Goal: Task Accomplishment & Management: Complete application form

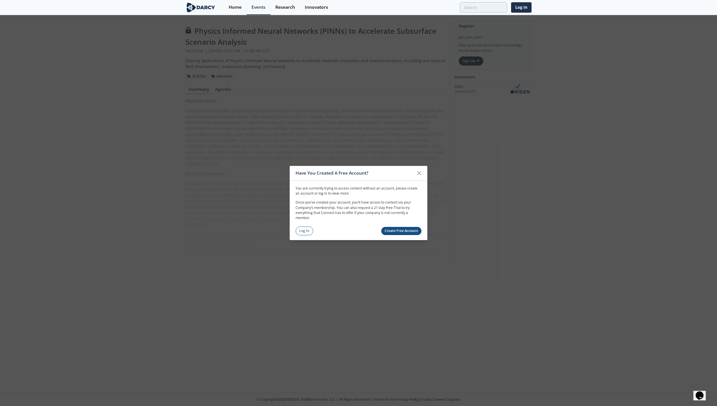
click at [400, 230] on link "Create Free Account" at bounding box center [401, 231] width 40 height 8
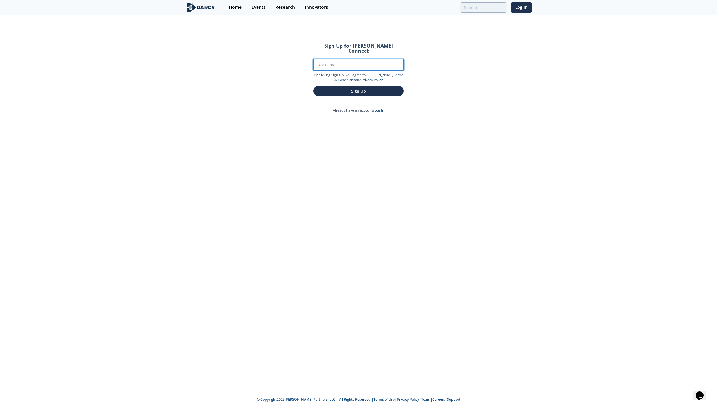
click at [357, 60] on input "Work Email" at bounding box center [358, 65] width 90 height 12
type input "[EMAIL_ADDRESS][DOMAIN_NAME]"
click at [350, 87] on button "Sign Up" at bounding box center [358, 91] width 90 height 10
click at [361, 86] on button "Sign Up" at bounding box center [358, 91] width 90 height 10
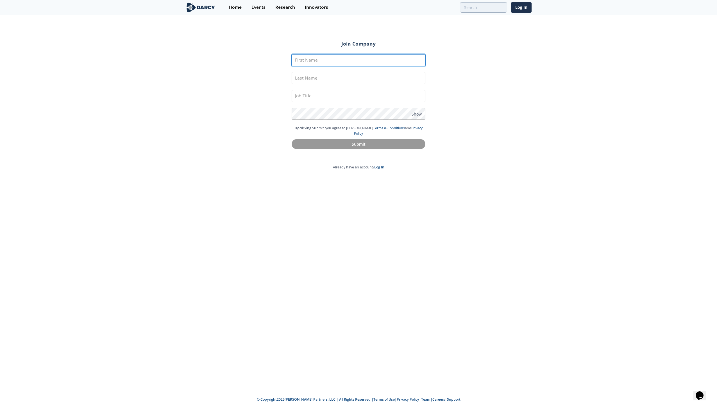
click at [363, 62] on input "First Name" at bounding box center [359, 60] width 134 height 12
type input "Danish"
type input "Tarar"
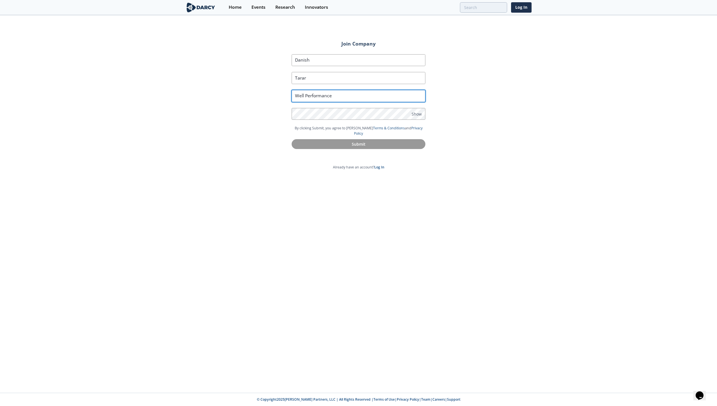
type input "Well Performance"
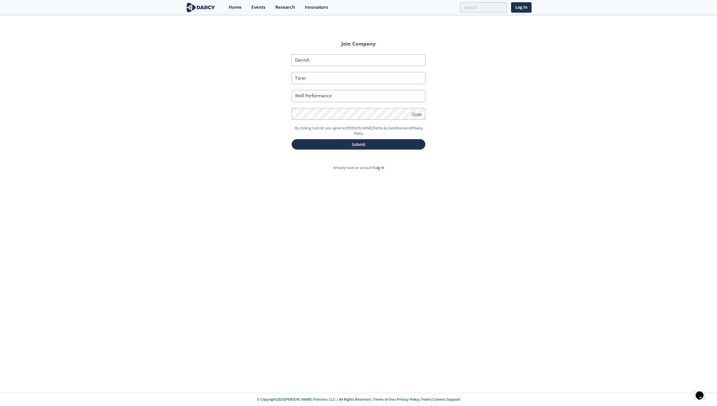
click at [419, 114] on span "Show" at bounding box center [417, 114] width 10 height 6
click at [419, 114] on span "Hide" at bounding box center [416, 114] width 9 height 6
click at [393, 140] on button "Submit" at bounding box center [359, 144] width 134 height 10
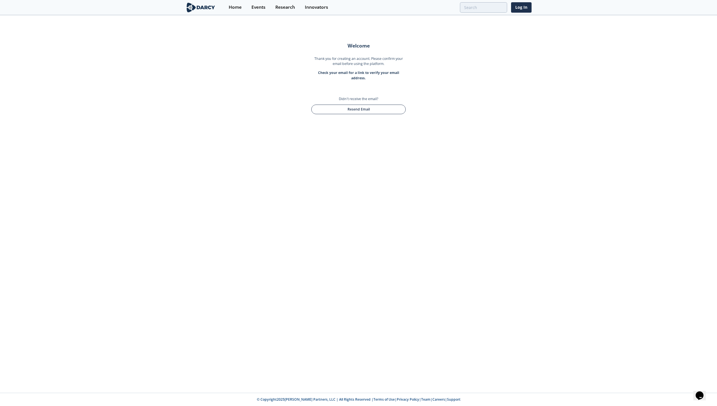
click at [327, 111] on button "Resend Email" at bounding box center [358, 110] width 94 height 10
